Goal: Transaction & Acquisition: Purchase product/service

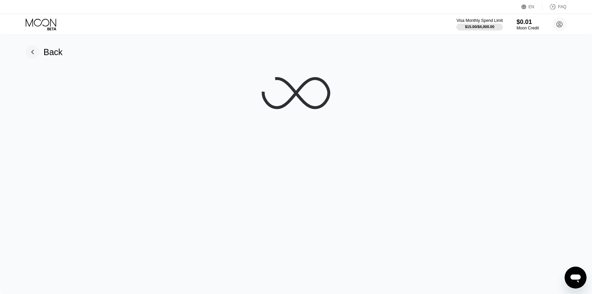
click at [35, 48] on rect at bounding box center [33, 52] width 14 height 14
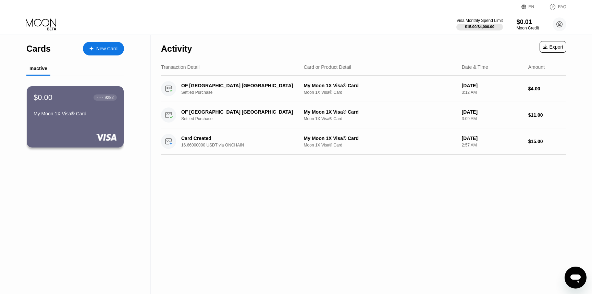
click at [111, 48] on div "New Card" at bounding box center [106, 49] width 21 height 6
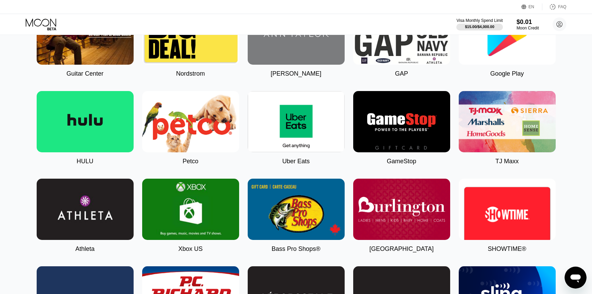
scroll to position [289, 0]
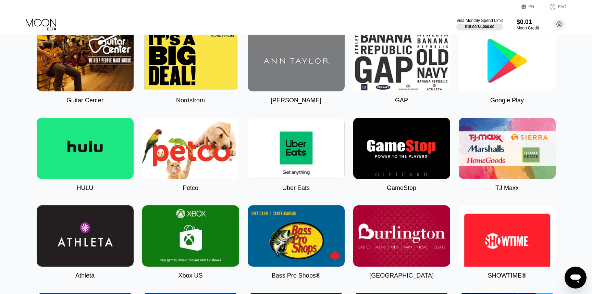
click at [498, 82] on img at bounding box center [506, 60] width 97 height 61
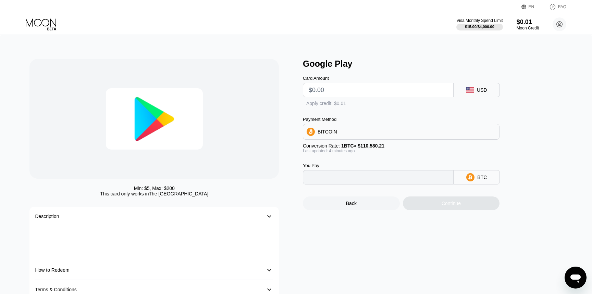
type input "0"
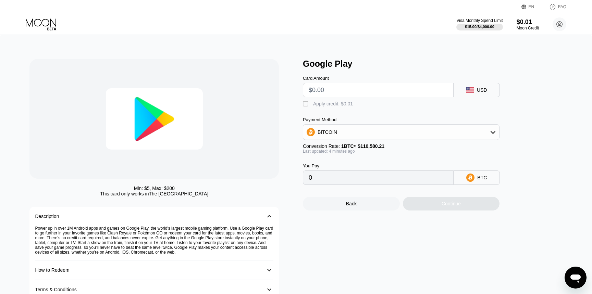
click at [392, 82] on div "Card Amount" at bounding box center [378, 87] width 151 height 22
click at [392, 88] on input "text" at bounding box center [377, 90] width 139 height 14
type input "$7"
type input "0.00006333"
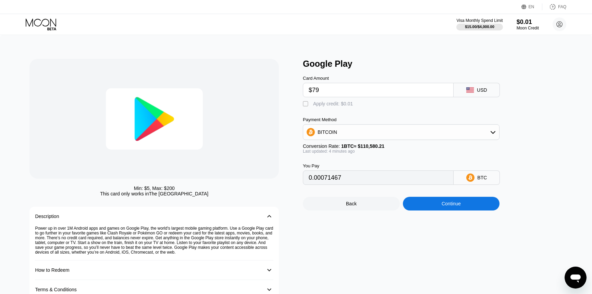
type input "$79"
click at [383, 138] on div "BITCOIN" at bounding box center [401, 132] width 196 height 14
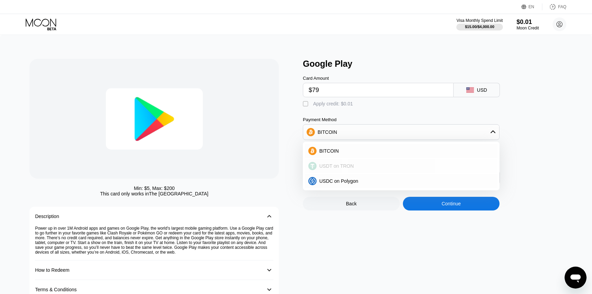
click at [370, 165] on div "USDT on TRON" at bounding box center [404, 165] width 177 height 5
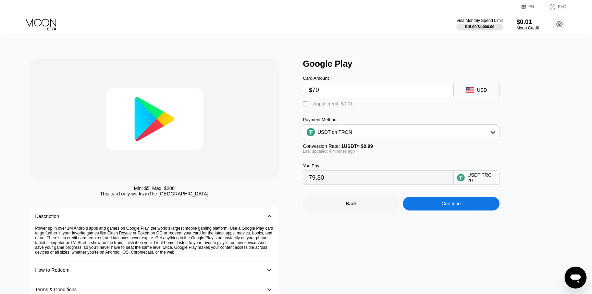
click at [373, 176] on input "79.80" at bounding box center [377, 178] width 139 height 14
click at [428, 160] on div "You Pay 79.80 USDT TRC-20" at bounding box center [412, 169] width 219 height 31
click at [305, 104] on div "" at bounding box center [306, 104] width 7 height 7
click at [306, 102] on div "" at bounding box center [306, 104] width 7 height 7
type input "79.80"
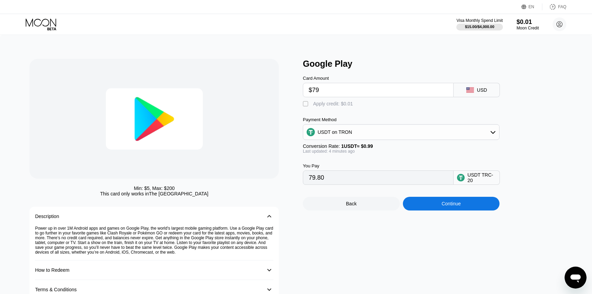
drag, startPoint x: 328, startPoint y: 92, endPoint x: 277, endPoint y: 90, distance: 51.1
click at [277, 90] on div "Min: $ 5 , Max: $ 200 This card only works in [GEOGRAPHIC_DATA] Description 󰅀 P…" at bounding box center [295, 179] width 532 height 240
click at [321, 200] on div "Back" at bounding box center [351, 204] width 97 height 14
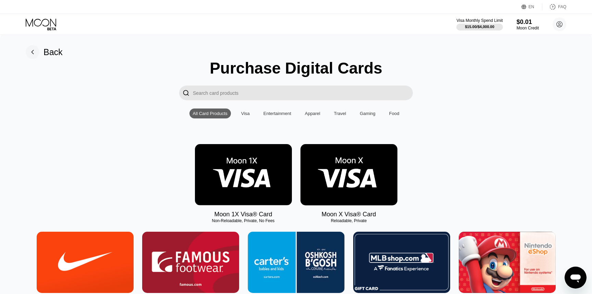
click at [263, 175] on img at bounding box center [243, 174] width 97 height 61
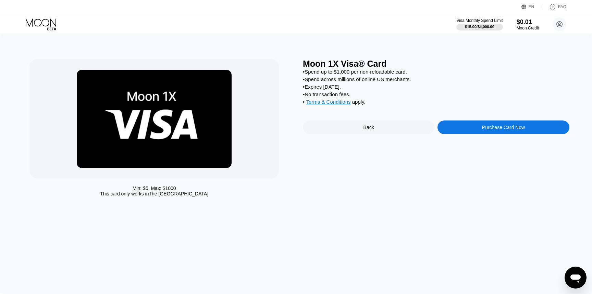
drag, startPoint x: 378, startPoint y: 104, endPoint x: 360, endPoint y: 44, distance: 63.1
click at [360, 44] on div "Min: $ 5 , Max: $ 1000 This card only works in The United States Moon 1X Visa® …" at bounding box center [296, 164] width 592 height 259
drag, startPoint x: 346, startPoint y: 68, endPoint x: 402, endPoint y: 81, distance: 57.6
click at [405, 81] on div "Moon 1X Visa® Card • Spend up to $1,000 per non-reloadable card. • Spend across…" at bounding box center [436, 129] width 266 height 141
click at [414, 85] on div "• Expires [DATE]." at bounding box center [436, 87] width 266 height 6
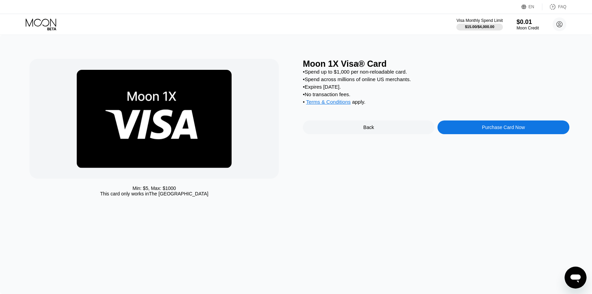
click at [414, 85] on div "• Expires [DATE]." at bounding box center [436, 87] width 266 height 6
click at [405, 78] on div "• Spend across millions of online US merchants." at bounding box center [436, 79] width 266 height 6
click at [452, 128] on div "Purchase Card Now" at bounding box center [502, 127] width 131 height 14
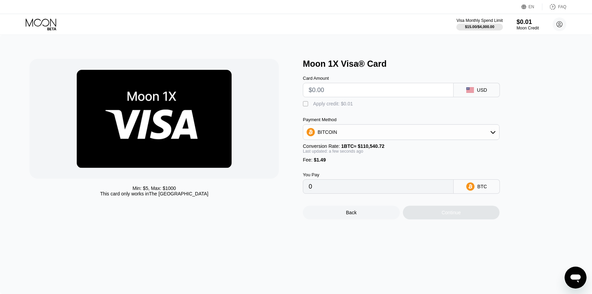
click at [323, 91] on input "text" at bounding box center [377, 90] width 139 height 14
click at [329, 135] on div "BITCOIN" at bounding box center [401, 132] width 196 height 14
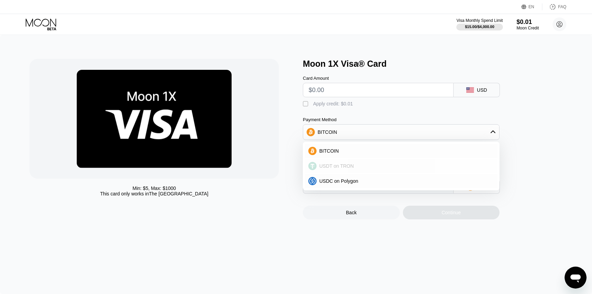
click at [333, 163] on span "USDT on TRON" at bounding box center [336, 165] width 35 height 5
type input "0.00"
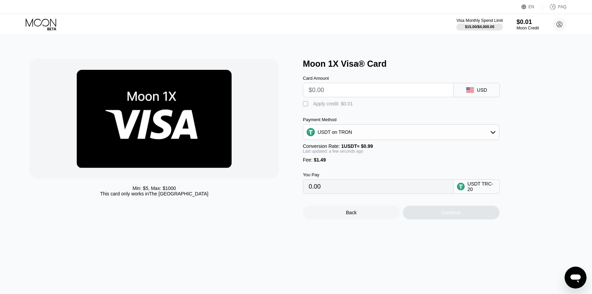
click at [327, 91] on input "text" at bounding box center [377, 90] width 139 height 14
type input "$5"
type input "6.56"
type input "$5"
click at [393, 74] on div "Card Amount $5 USD" at bounding box center [412, 83] width 219 height 28
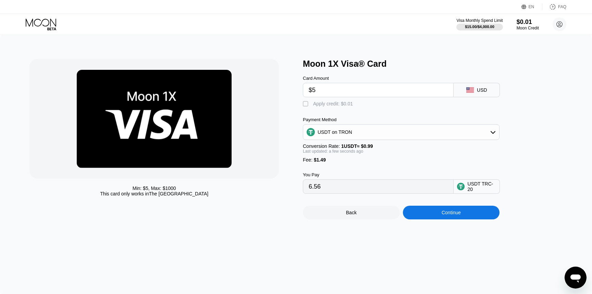
click at [347, 91] on input "$5" at bounding box center [377, 90] width 139 height 14
click at [465, 192] on div "USDT TRC-20" at bounding box center [476, 186] width 46 height 14
click at [472, 182] on div "USDT TRC-20" at bounding box center [481, 186] width 29 height 11
click at [346, 93] on input "$5" at bounding box center [377, 90] width 139 height 14
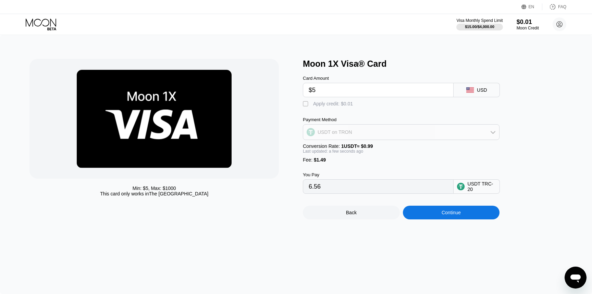
click at [413, 138] on div "USDT on TRON" at bounding box center [401, 132] width 196 height 14
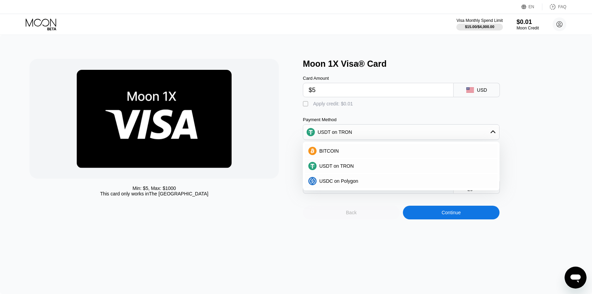
click at [375, 219] on div "Back" at bounding box center [351, 213] width 97 height 14
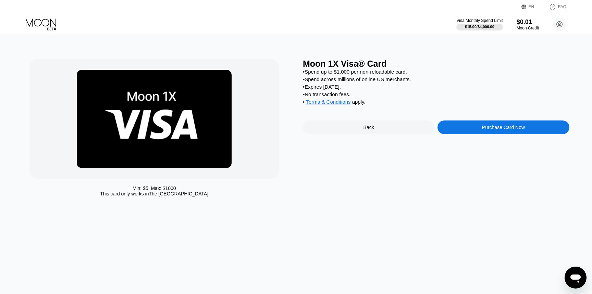
click at [369, 130] on div "Back" at bounding box center [368, 127] width 11 height 5
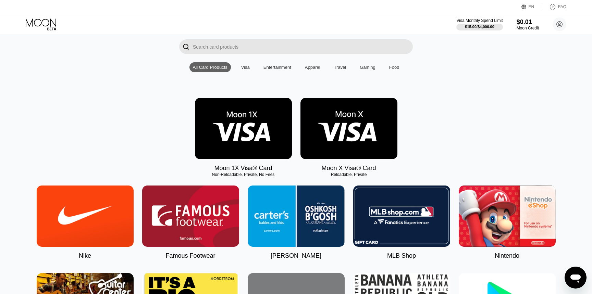
scroll to position [47, 0]
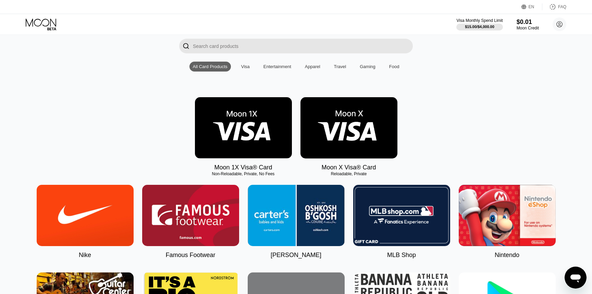
click at [344, 143] on img at bounding box center [348, 127] width 97 height 61
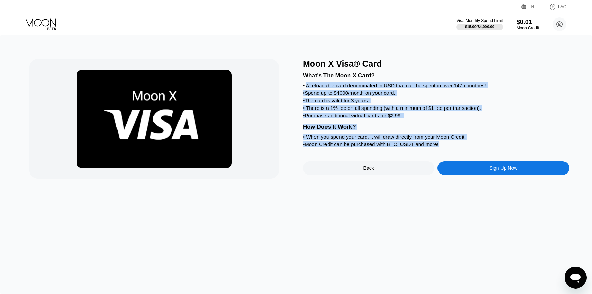
drag, startPoint x: 307, startPoint y: 86, endPoint x: 453, endPoint y: 148, distance: 158.7
click at [453, 148] on div "What's The Moon X Card? • A reloadable card denominated in USD that can be spen…" at bounding box center [436, 109] width 266 height 80
click at [469, 147] on div "• Moon Credit can be purchased with BTC, USDT and more!" at bounding box center [436, 144] width 266 height 6
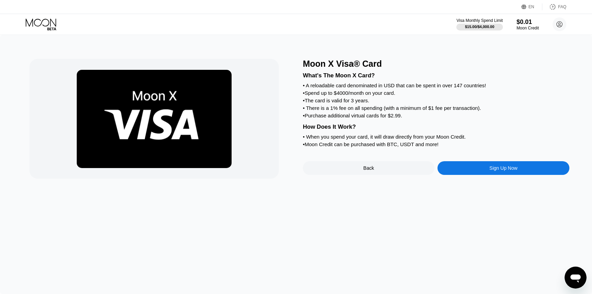
click at [472, 167] on div "Sign Up Now" at bounding box center [502, 168] width 131 height 14
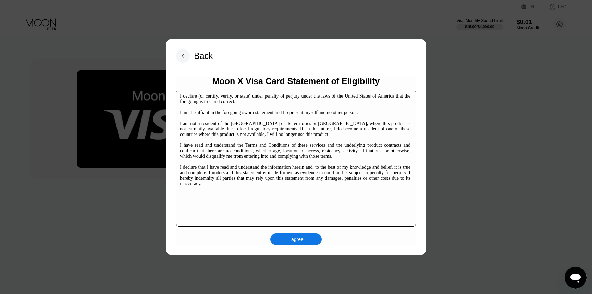
click at [288, 241] on div "I agree" at bounding box center [295, 239] width 15 height 6
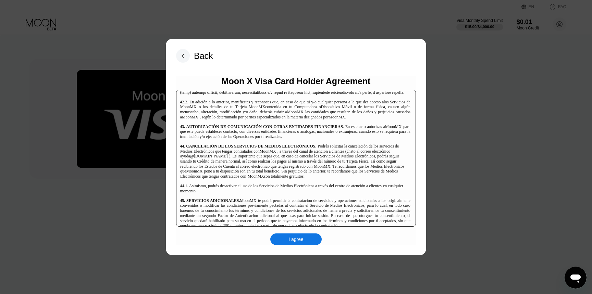
scroll to position [3636, 0]
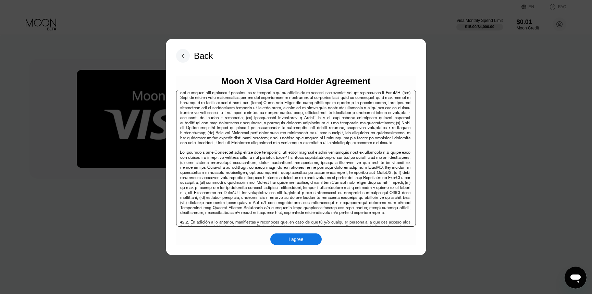
click at [295, 242] on div "I agree" at bounding box center [295, 239] width 51 height 12
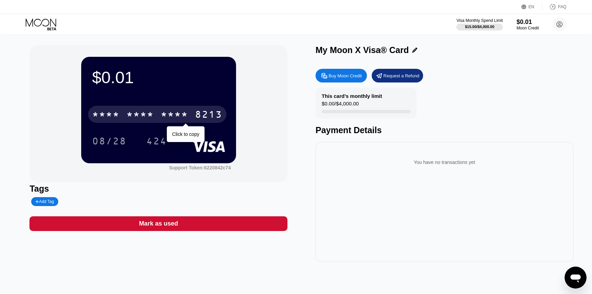
click at [161, 117] on div "* * * *" at bounding box center [174, 115] width 27 height 11
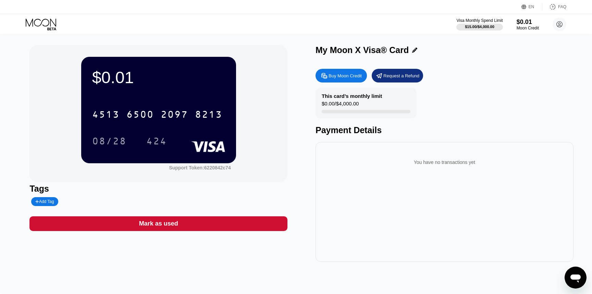
click at [354, 76] on div "Buy Moon Credit" at bounding box center [344, 76] width 33 height 6
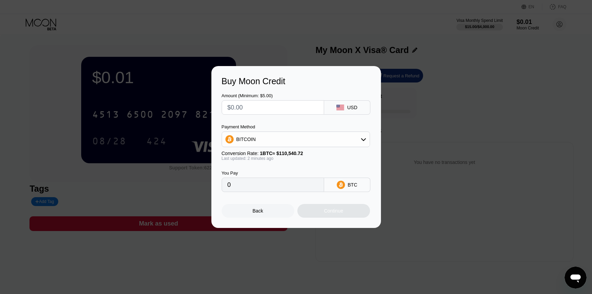
click at [307, 106] on input "text" at bounding box center [272, 108] width 91 height 14
click at [399, 171] on div "Buy Moon Credit Amount (Minimum: $5.00) USD Payment Method BITCOIN Conversion R…" at bounding box center [296, 147] width 592 height 162
click at [265, 215] on div "Back" at bounding box center [257, 211] width 73 height 14
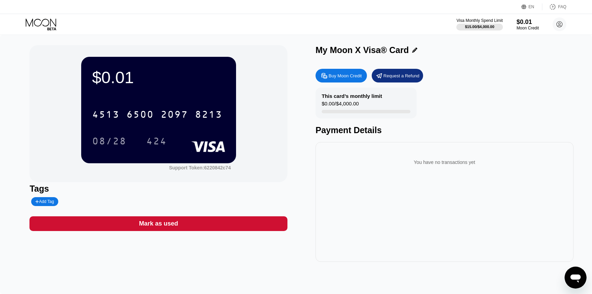
drag, startPoint x: 323, startPoint y: 98, endPoint x: 329, endPoint y: 125, distance: 27.9
click at [329, 125] on div "This card’s monthly limit $0.00 / $4,000.00 Payment Details" at bounding box center [444, 112] width 258 height 48
click at [50, 26] on icon at bounding box center [42, 24] width 32 height 12
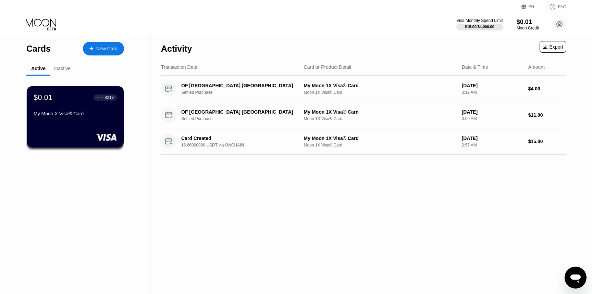
click at [104, 54] on div "New Card" at bounding box center [103, 49] width 41 height 14
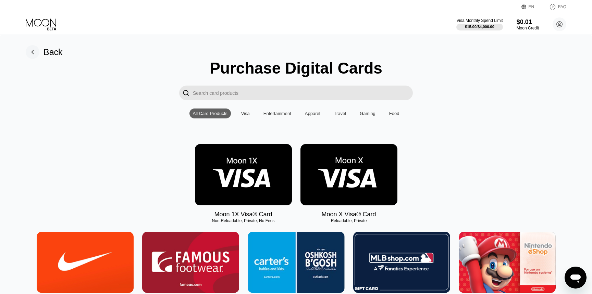
click at [241, 183] on img at bounding box center [243, 174] width 97 height 61
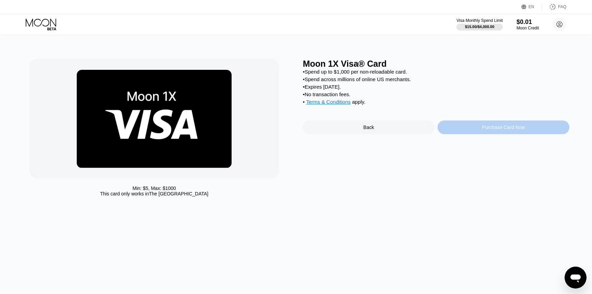
click at [504, 129] on div "Purchase Card Now" at bounding box center [503, 127] width 43 height 5
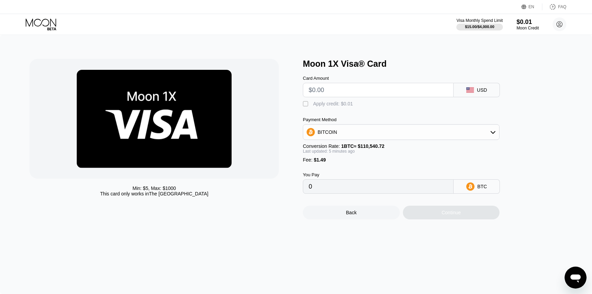
click at [388, 83] on input "text" at bounding box center [377, 90] width 139 height 14
type input "$5"
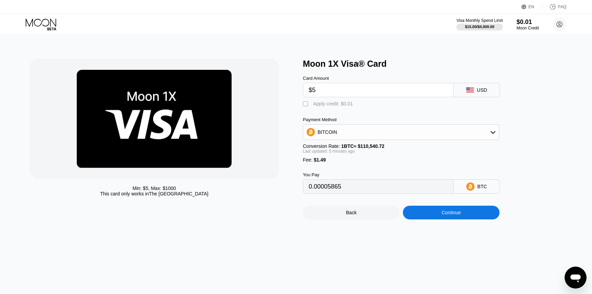
type input "0.00005865"
type input "$5"
click at [325, 99] on div " Apply credit: $0.01" at bounding box center [412, 102] width 219 height 10
click at [313, 102] on div "Apply credit: $0.01" at bounding box center [333, 103] width 40 height 5
click at [346, 140] on div "BITCOIN" at bounding box center [401, 132] width 196 height 16
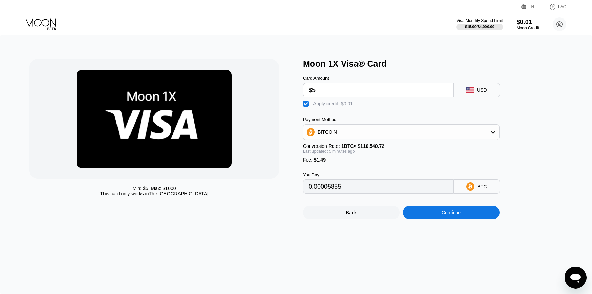
click at [345, 132] on div "BITCOIN" at bounding box center [401, 132] width 196 height 14
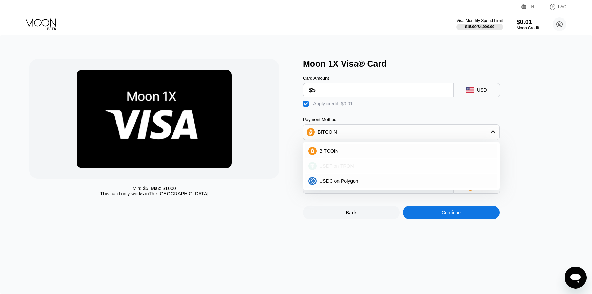
click at [345, 163] on span "USDT on TRON" at bounding box center [336, 165] width 35 height 5
type input "6.55"
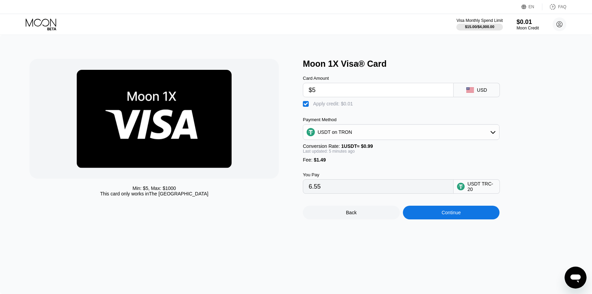
click at [358, 185] on input "6.55" at bounding box center [377, 187] width 139 height 14
drag, startPoint x: 363, startPoint y: 187, endPoint x: 275, endPoint y: 187, distance: 88.0
click at [275, 187] on div "Min: $ 5 , Max: $ 1000 This card only works in The United States Moon 1X Visa® …" at bounding box center [295, 139] width 532 height 161
